Goal: Navigation & Orientation: Find specific page/section

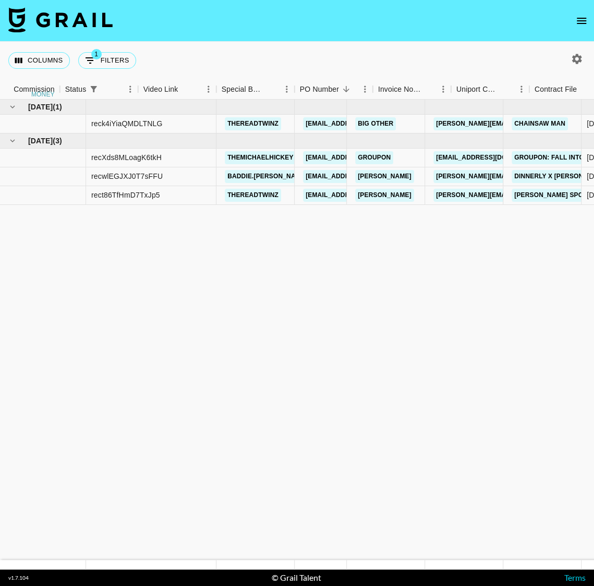
scroll to position [0, 848]
click at [579, 20] on icon "open drawer" at bounding box center [581, 21] width 9 height 6
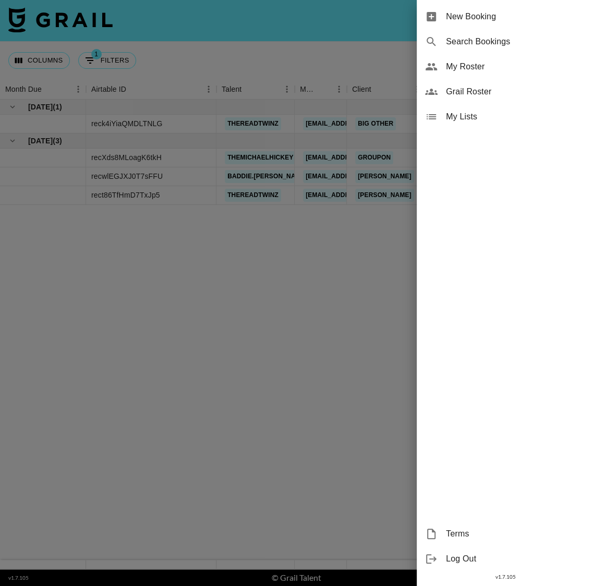
click at [470, 69] on span "My Roster" at bounding box center [516, 67] width 140 height 13
